Goal: Task Accomplishment & Management: Use online tool/utility

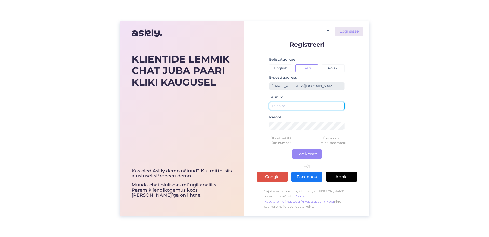
click at [297, 109] on input "text" at bounding box center [306, 106] width 75 height 8
type input "[PERSON_NAME]"
click at [489, 138] on div "KLIENTIDE LEMMIK CHAT JUBA PAARI KLIKI KAUGUSEL Kas oled Askly demo näinud? Kui…" at bounding box center [244, 118] width 489 height 237
click at [310, 155] on button "Loo konto" at bounding box center [307, 154] width 29 height 10
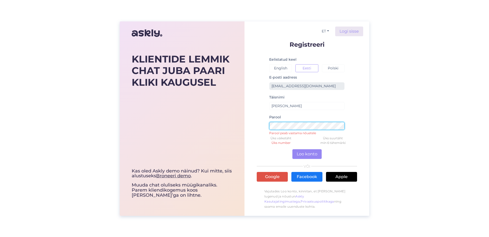
click at [256, 124] on div "ET Logi sisse Registreeri Eelistatud keel English Eesti Polski E-posti aadress …" at bounding box center [307, 118] width 125 height 194
click at [408, 150] on div "KLIENTIDE LEMMIK CHAT JUBA PAARI KLIKI KAUGUSEL Kas oled Askly demo näinud? Kui…" at bounding box center [244, 118] width 489 height 237
click at [303, 154] on button "Loo konto" at bounding box center [307, 154] width 29 height 10
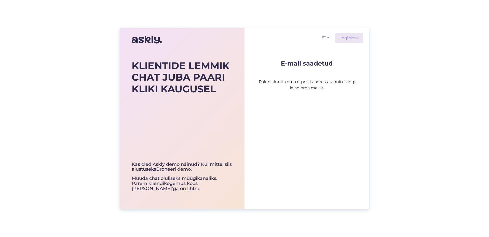
click at [401, 109] on div "KLIENTIDE LEMMIK CHAT JUBA PAARI KLIKI KAUGUSEL Kas oled Askly demo näinud? Kui…" at bounding box center [244, 118] width 489 height 237
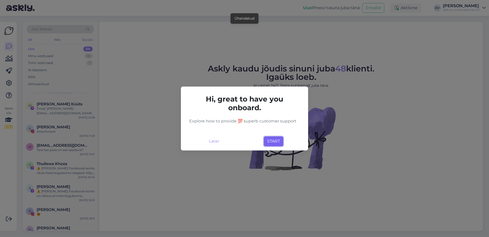
click at [274, 142] on button "START" at bounding box center [273, 141] width 19 height 10
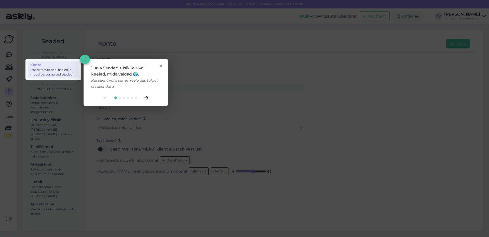
click at [147, 99] on icon at bounding box center [146, 97] width 4 height 3
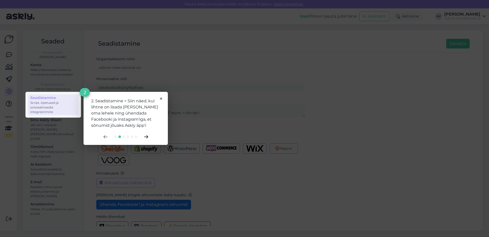
click at [147, 135] on icon at bounding box center [146, 136] width 4 height 3
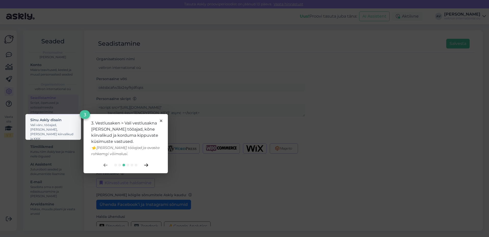
click at [147, 165] on icon at bounding box center [146, 165] width 4 height 3
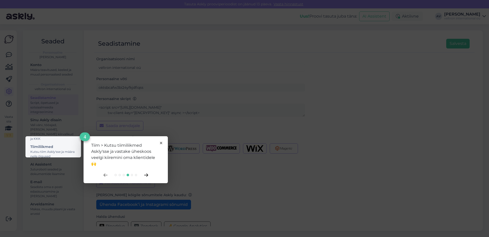
click at [146, 176] on icon at bounding box center [146, 174] width 4 height 3
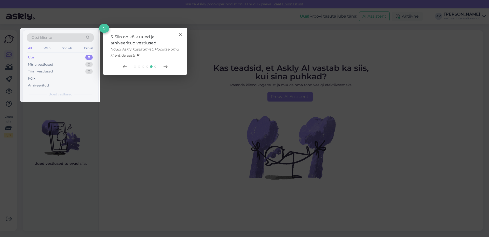
click at [72, 66] on rect at bounding box center [60, 65] width 80 height 74
click at [60, 54] on rect at bounding box center [60, 65] width 80 height 74
click at [166, 66] on icon at bounding box center [166, 66] width 4 height 3
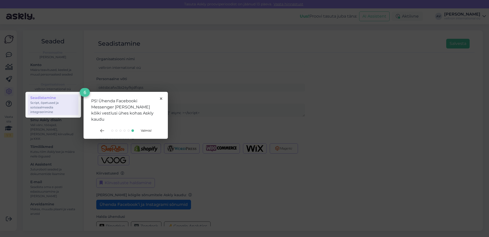
click at [148, 128] on span "Valmis!" at bounding box center [146, 130] width 11 height 4
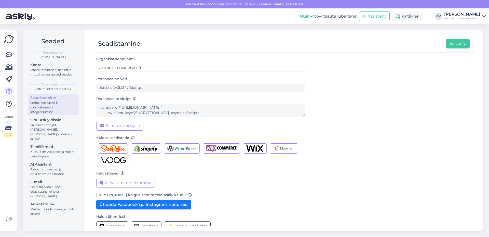
click at [435, 155] on div "Organisatsiooni nimi veltron international oü Personaalne võti oktsbcafw3bi24yf…" at bounding box center [284, 145] width 377 height 179
